Goal: Transaction & Acquisition: Purchase product/service

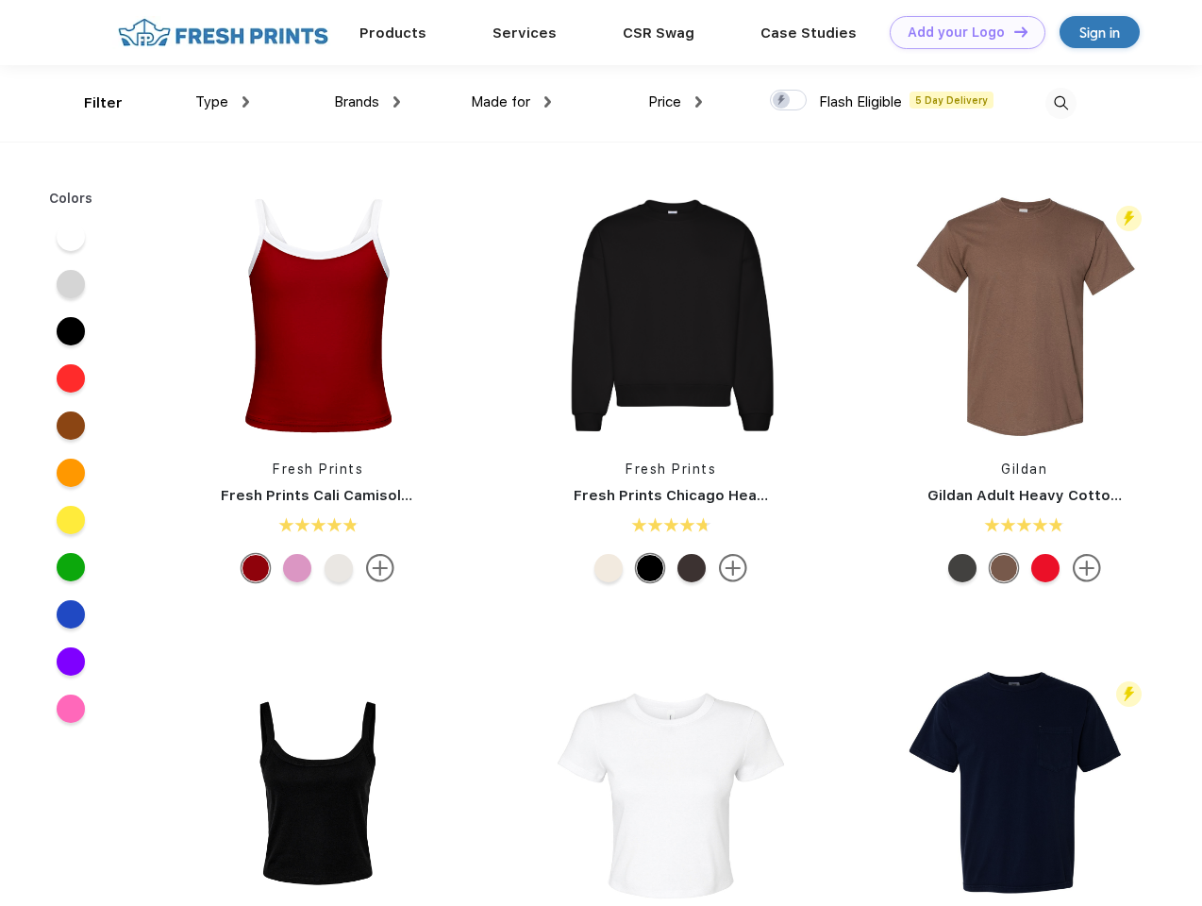
click at [960, 32] on link "Add your Logo Design Tool" at bounding box center [968, 32] width 156 height 33
click at [0, 0] on div "Design Tool" at bounding box center [0, 0] width 0 height 0
click at [1012, 31] on link "Add your Logo Design Tool" at bounding box center [968, 32] width 156 height 33
click at [91, 103] on div "Filter" at bounding box center [103, 103] width 39 height 22
click at [223, 102] on span "Type" at bounding box center [211, 101] width 33 height 17
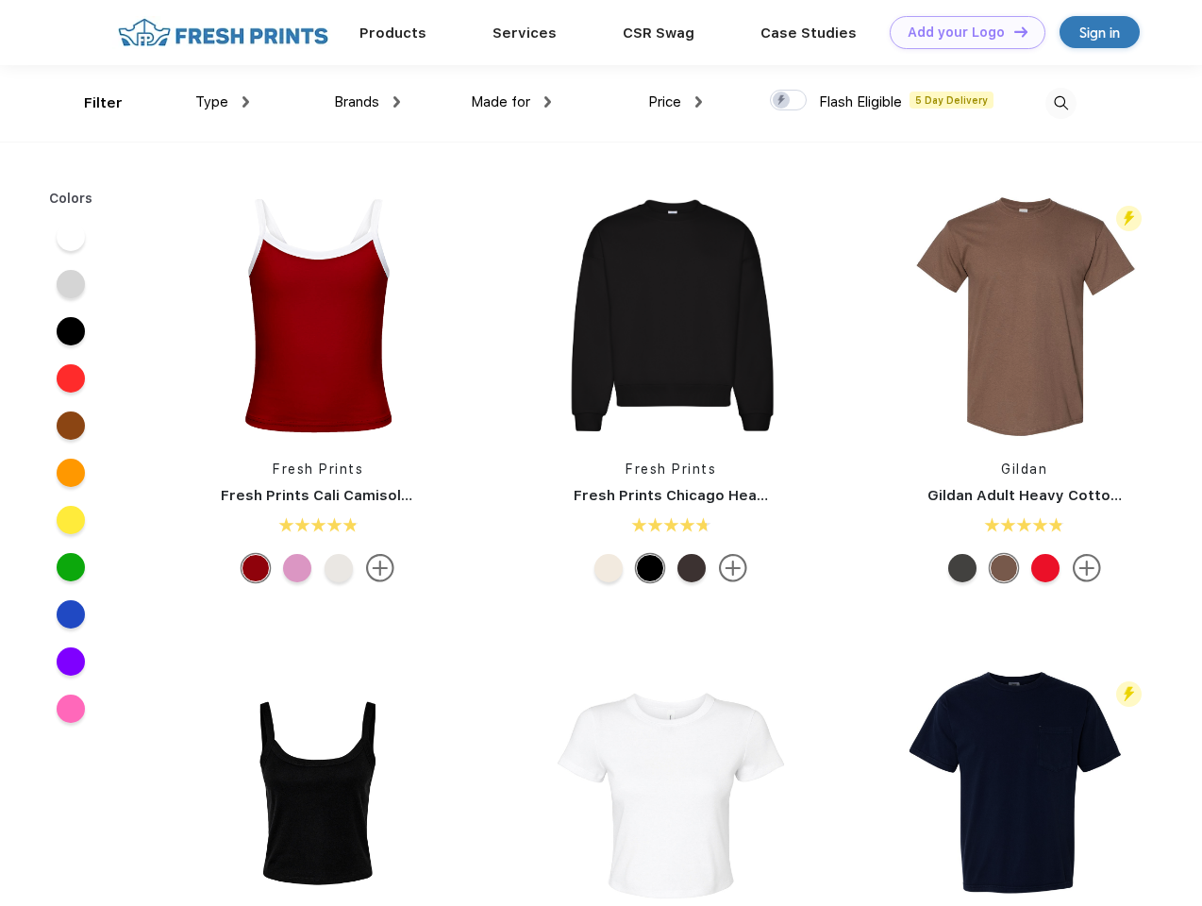
click at [367, 102] on span "Brands" at bounding box center [356, 101] width 45 height 17
click at [511, 102] on span "Made for" at bounding box center [500, 101] width 59 height 17
click at [676, 102] on span "Price" at bounding box center [664, 101] width 33 height 17
click at [789, 101] on div at bounding box center [788, 100] width 37 height 21
click at [782, 101] on input "checkbox" at bounding box center [776, 95] width 12 height 12
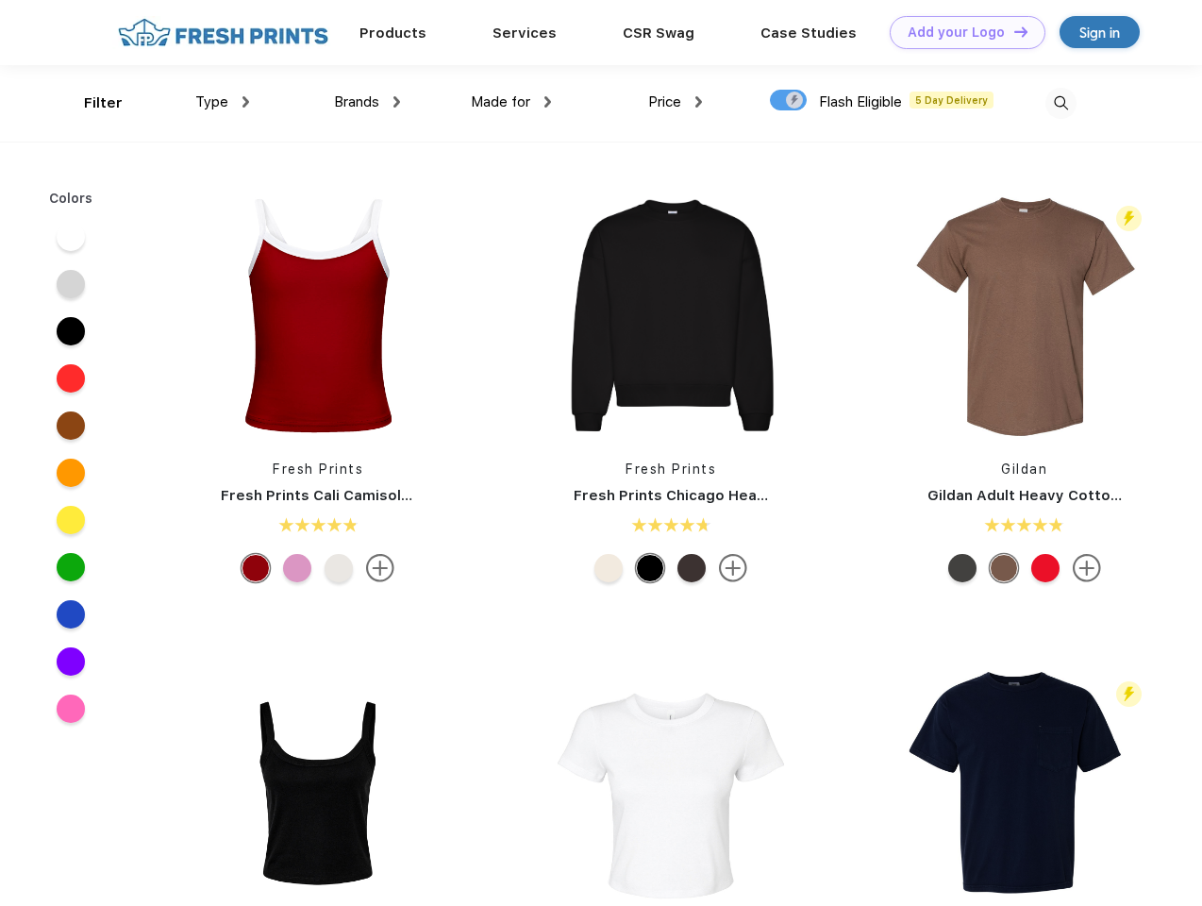
click at [1060, 103] on img at bounding box center [1060, 103] width 31 height 31
